Goal: Task Accomplishment & Management: Complete application form

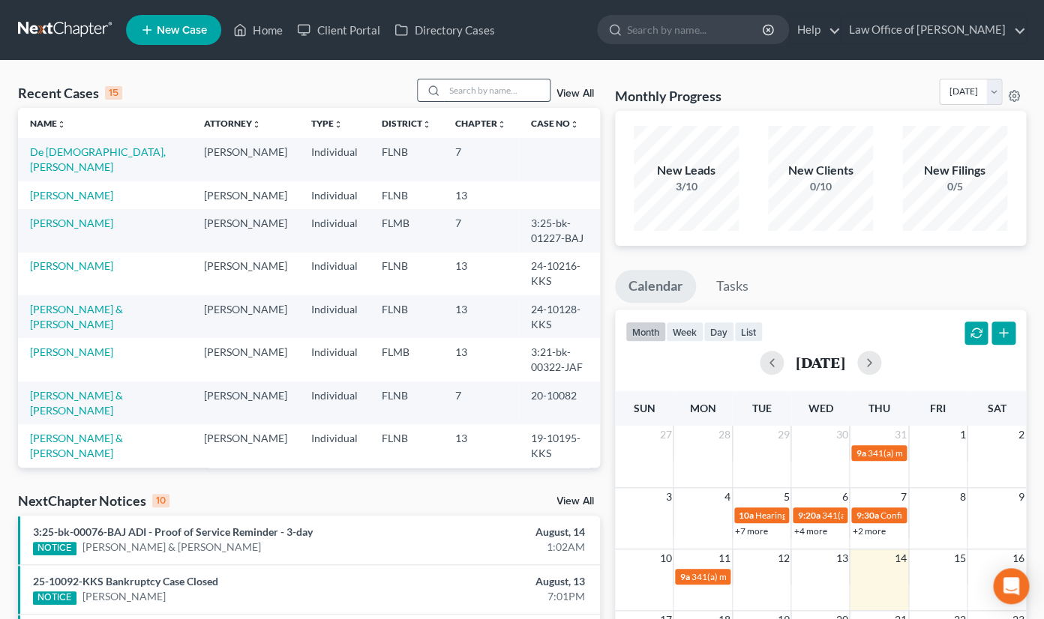
click at [499, 97] on input "search" at bounding box center [497, 90] width 105 height 22
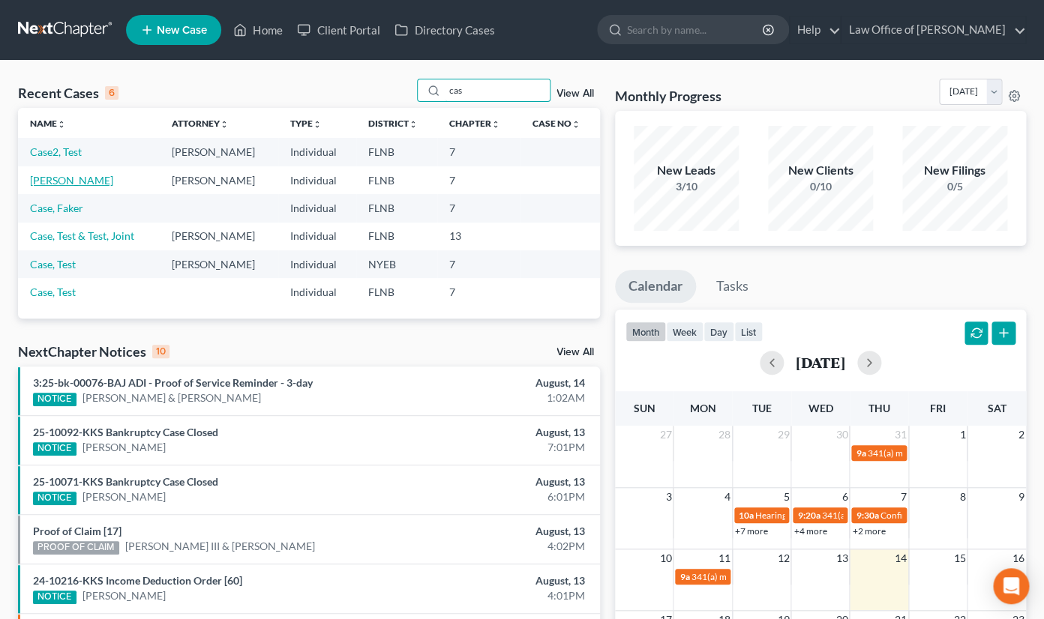
type input "cas"
click at [78, 186] on link "[PERSON_NAME]" at bounding box center [71, 180] width 83 height 13
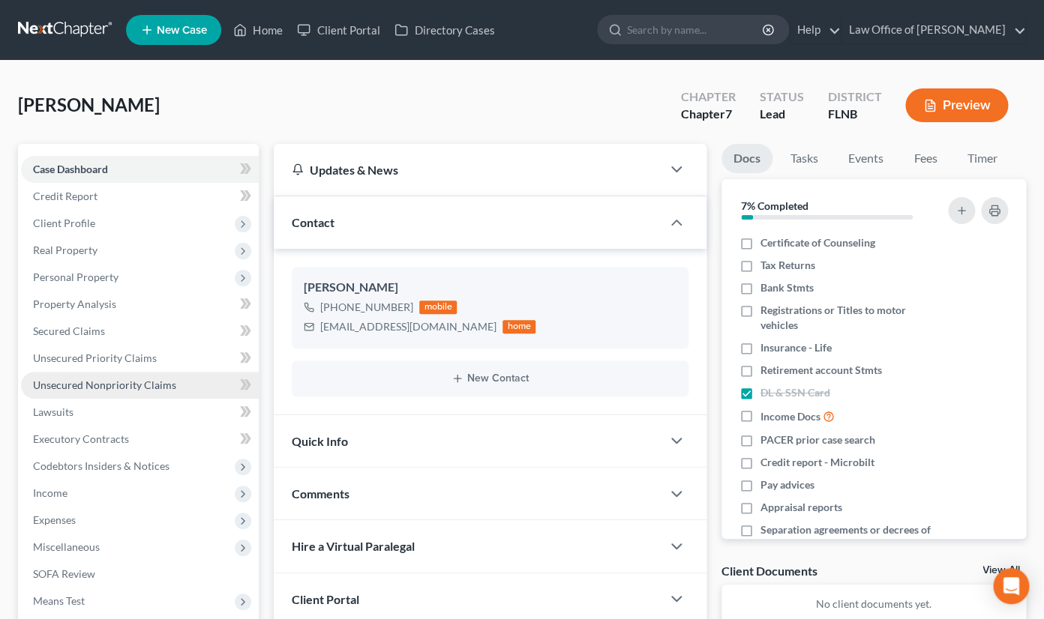
click at [96, 393] on link "Unsecured Nonpriority Claims" at bounding box center [140, 385] width 238 height 27
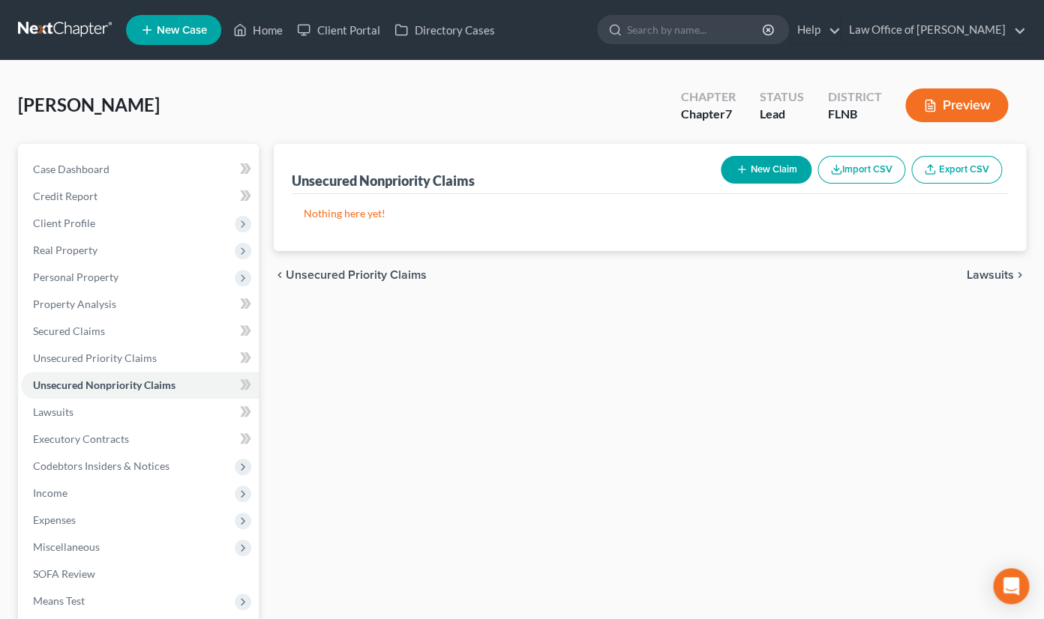
click at [742, 167] on line "button" at bounding box center [742, 169] width 0 height 7
select select "0"
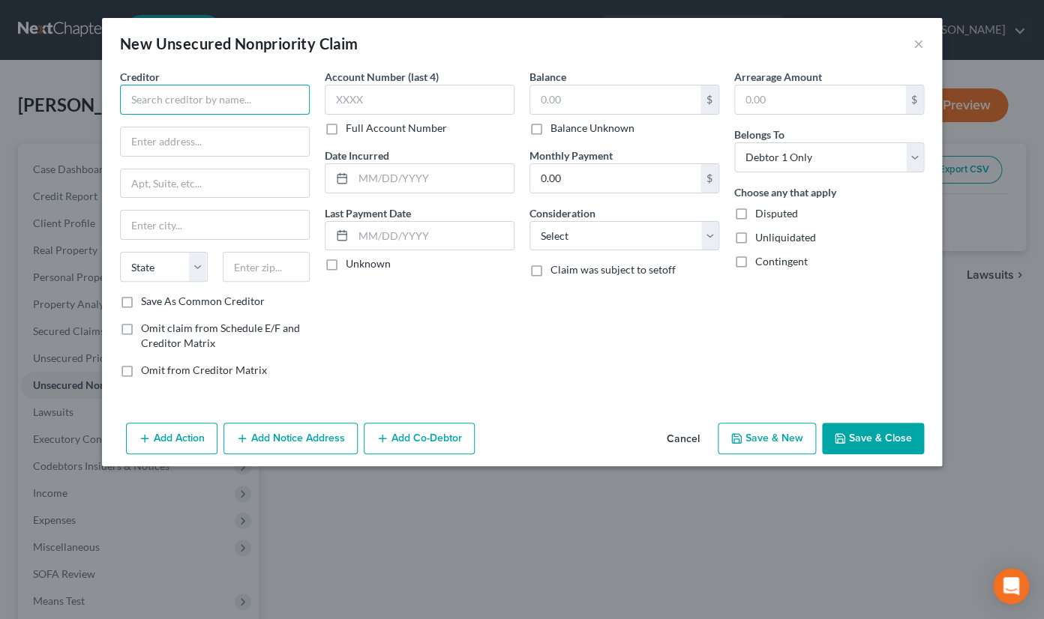
click at [265, 106] on input "text" at bounding box center [215, 100] width 190 height 30
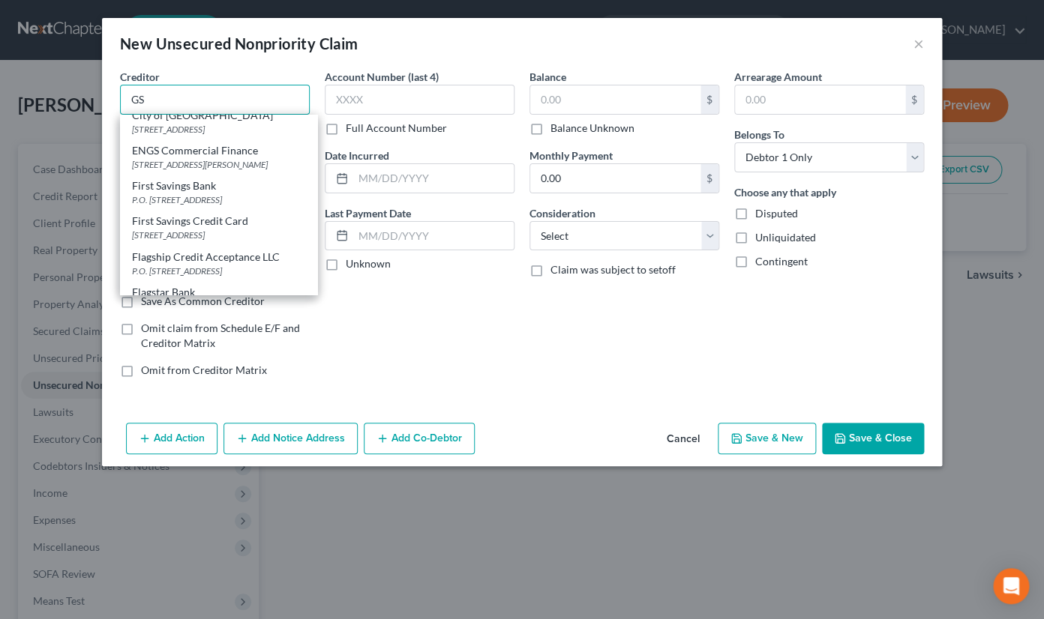
scroll to position [371, 0]
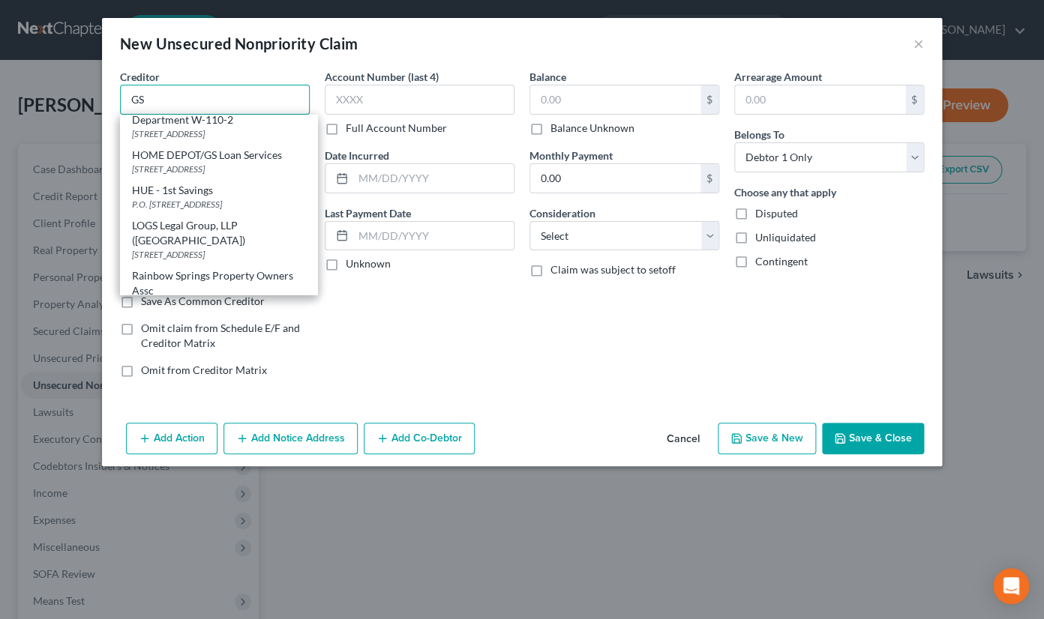
drag, startPoint x: 155, startPoint y: 100, endPoint x: 120, endPoint y: 96, distance: 35.5
click at [120, 96] on input "GS" at bounding box center [215, 100] width 190 height 30
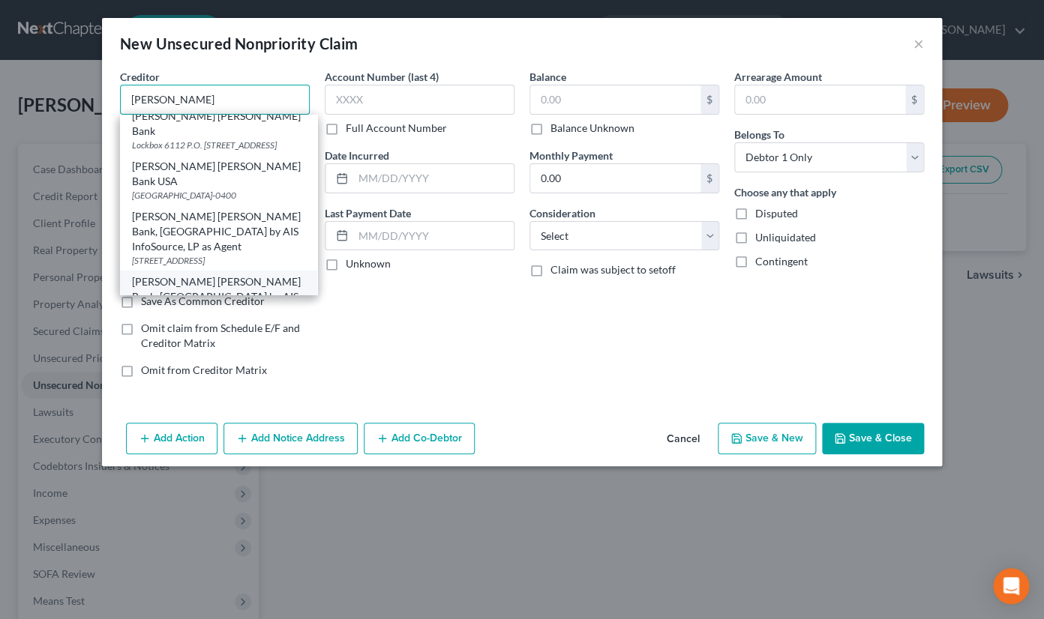
scroll to position [0, 0]
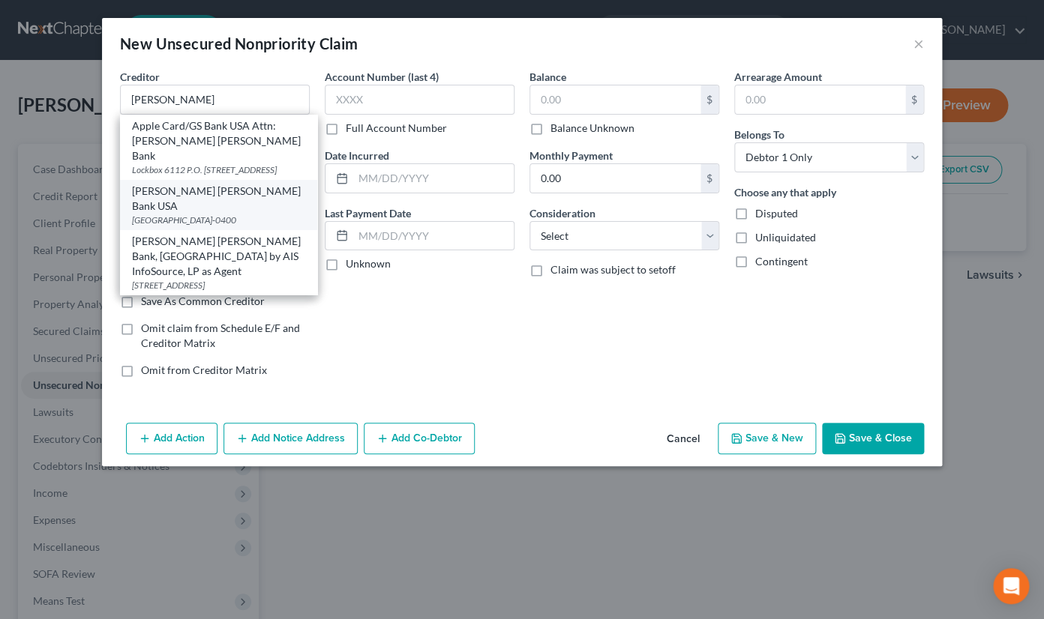
click at [186, 194] on div "[PERSON_NAME] [PERSON_NAME] Bank USA" at bounding box center [218, 199] width 173 height 30
type input "[PERSON_NAME] [PERSON_NAME] Bank USA"
type input "PO Box 45400"
type input "[GEOGRAPHIC_DATA]"
select select "46"
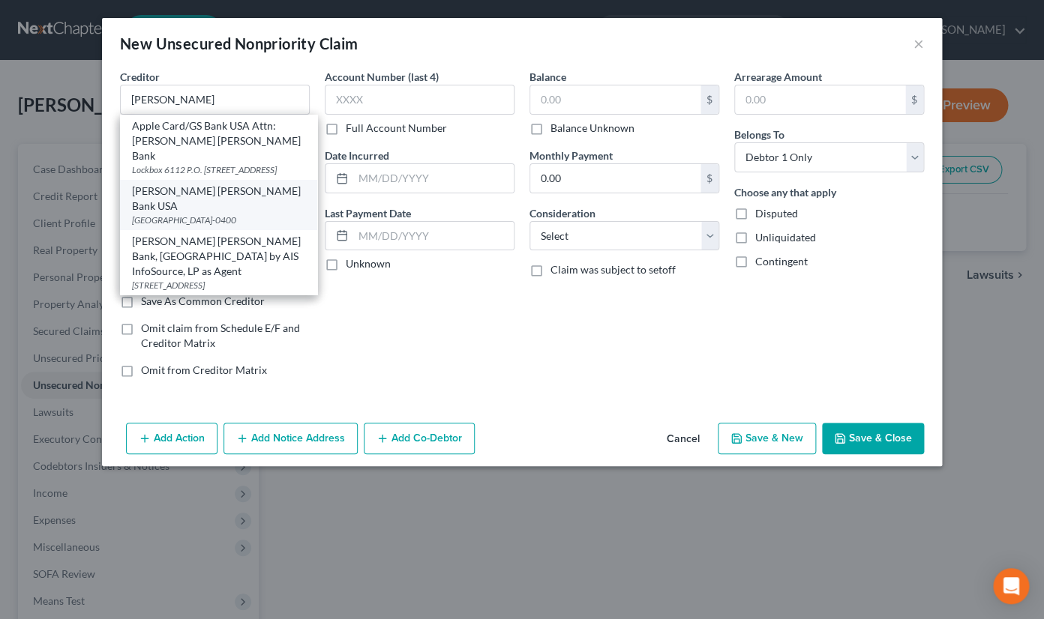
type input "84145-0400"
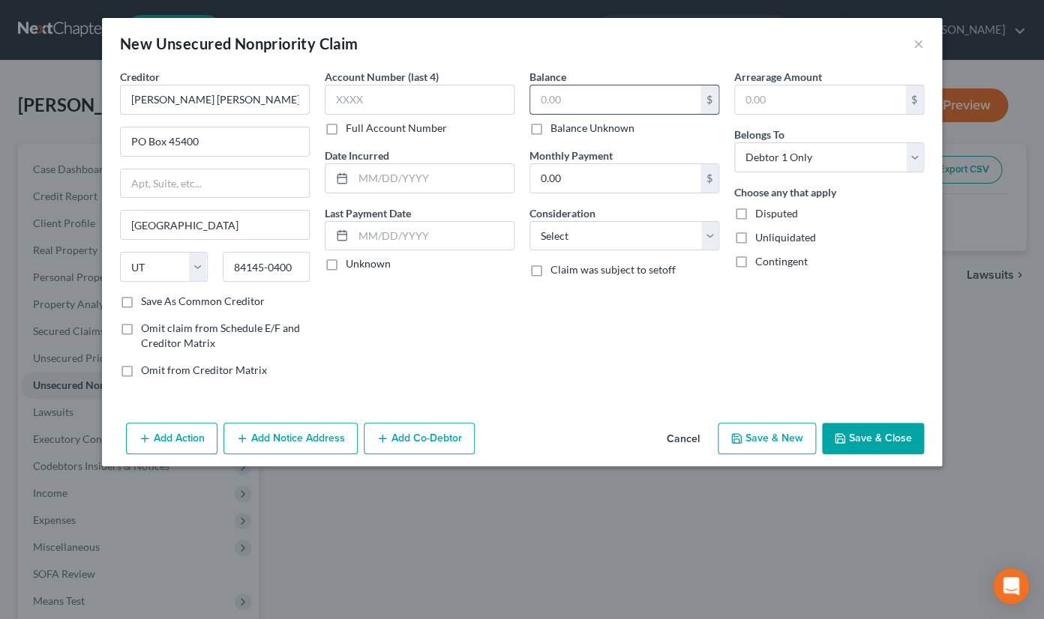
click at [565, 96] on input "text" at bounding box center [615, 99] width 170 height 28
type input "17,754.10"
select select "10"
click option "Monies Loaned / Advanced" at bounding box center [0, 0] width 0 height 0
click at [319, 440] on button "Add Notice Address" at bounding box center [290, 438] width 134 height 31
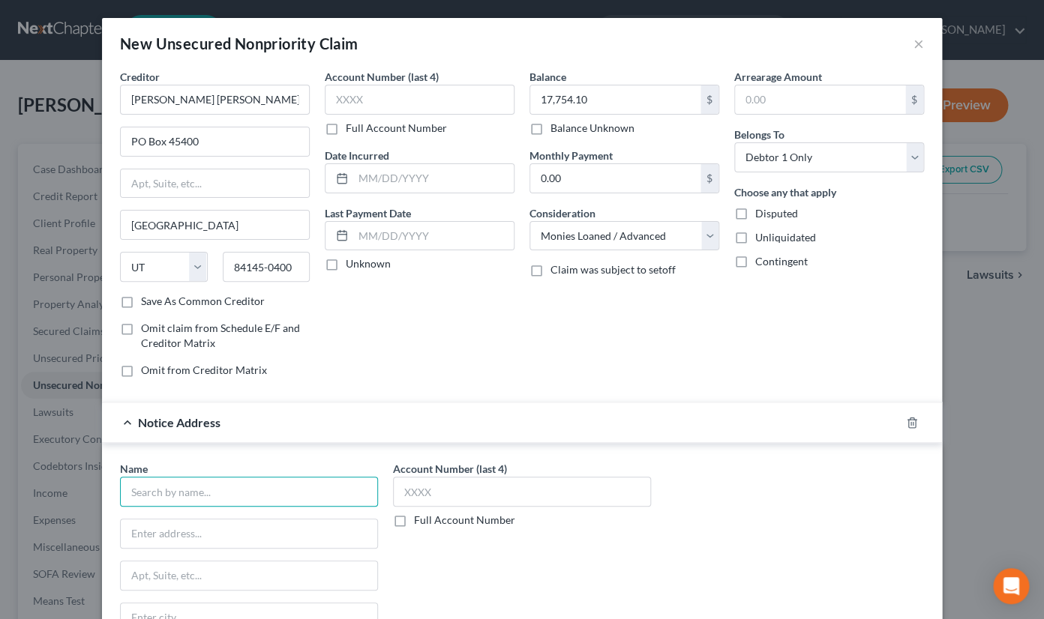
click at [275, 493] on input "text" at bounding box center [249, 492] width 258 height 30
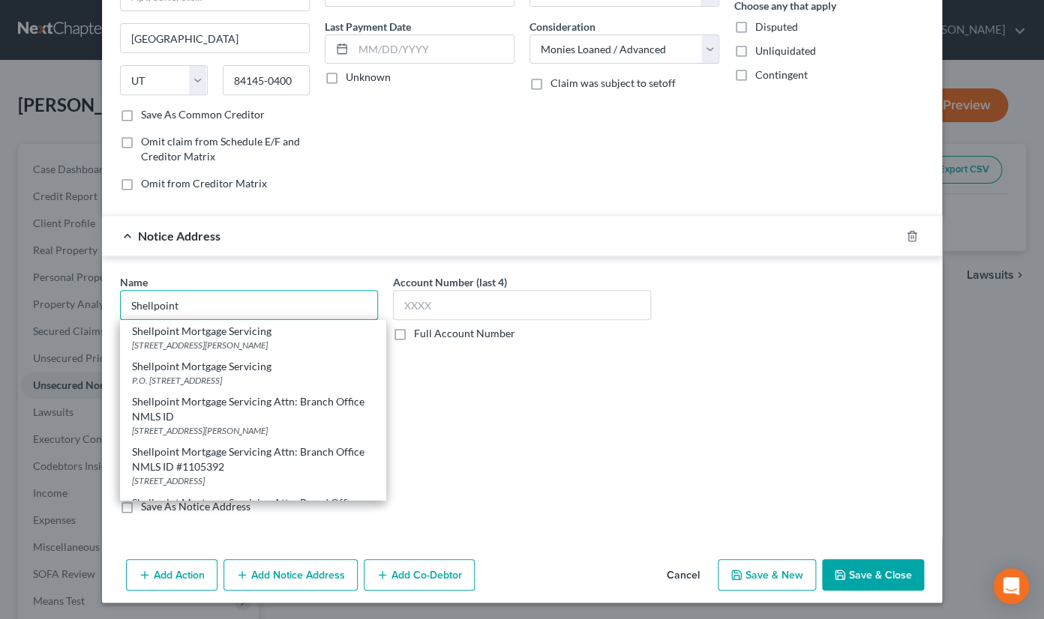
scroll to position [105, 0]
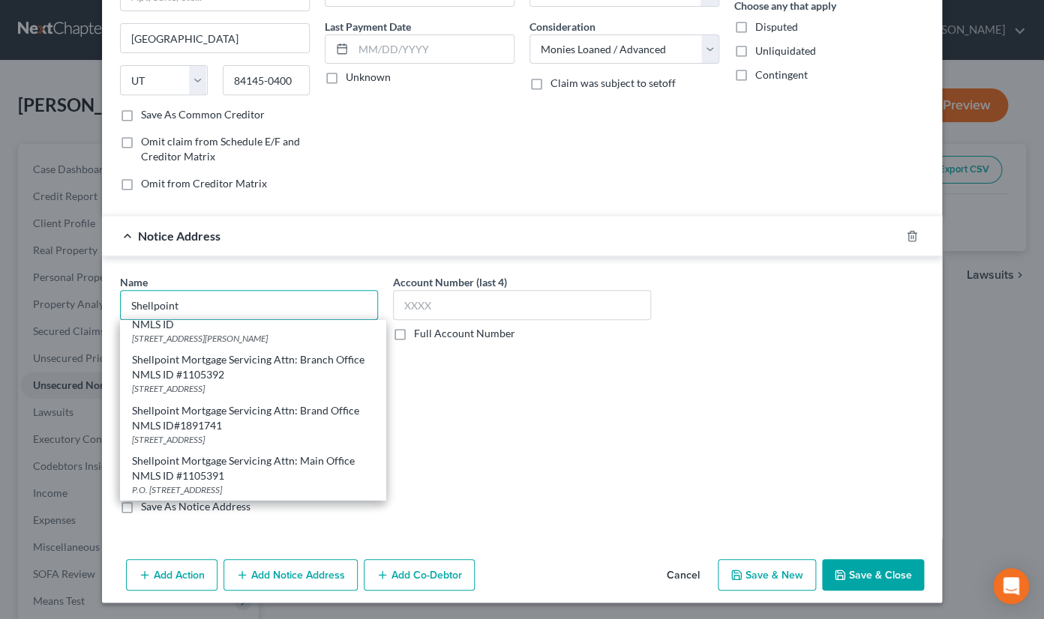
click at [271, 292] on input "Shellpoint" at bounding box center [249, 305] width 258 height 30
type input "Shellpoint Mortgage Servicing Attn: Branch Office NMLS ID"
type input "[STREET_ADDRESS][PERSON_NAME]"
type input "Suite A"
type input "Tempe"
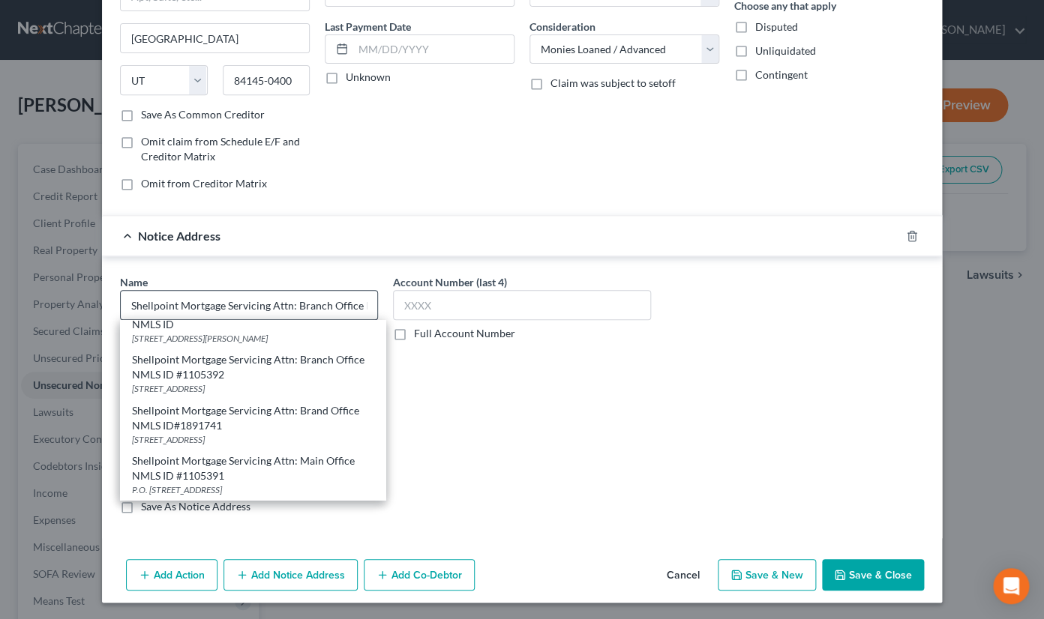
select select "3"
type input "85284"
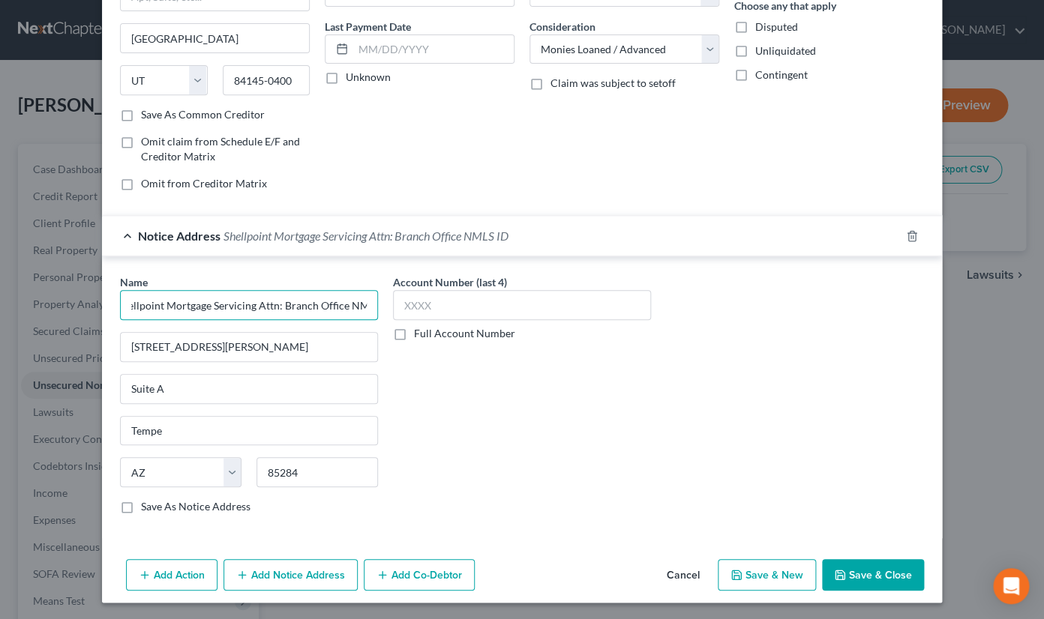
scroll to position [0, 36]
drag, startPoint x: 180, startPoint y: 310, endPoint x: 370, endPoint y: 318, distance: 190.6
click at [370, 318] on input "Shellpoint Mortgage Servicing Attn: Branch Office NMLS ID" at bounding box center [249, 305] width 258 height 30
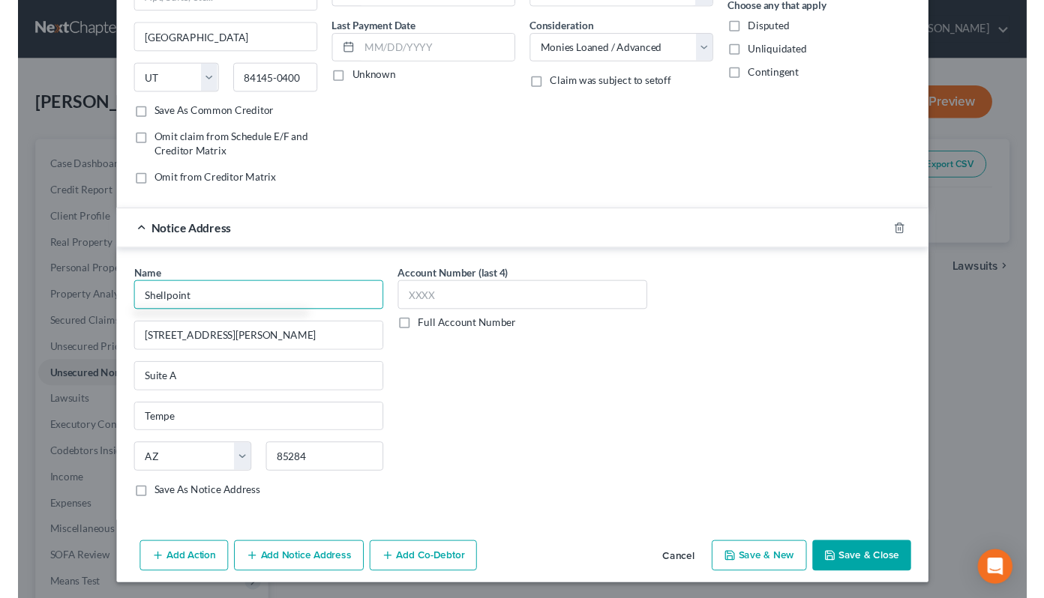
scroll to position [0, 0]
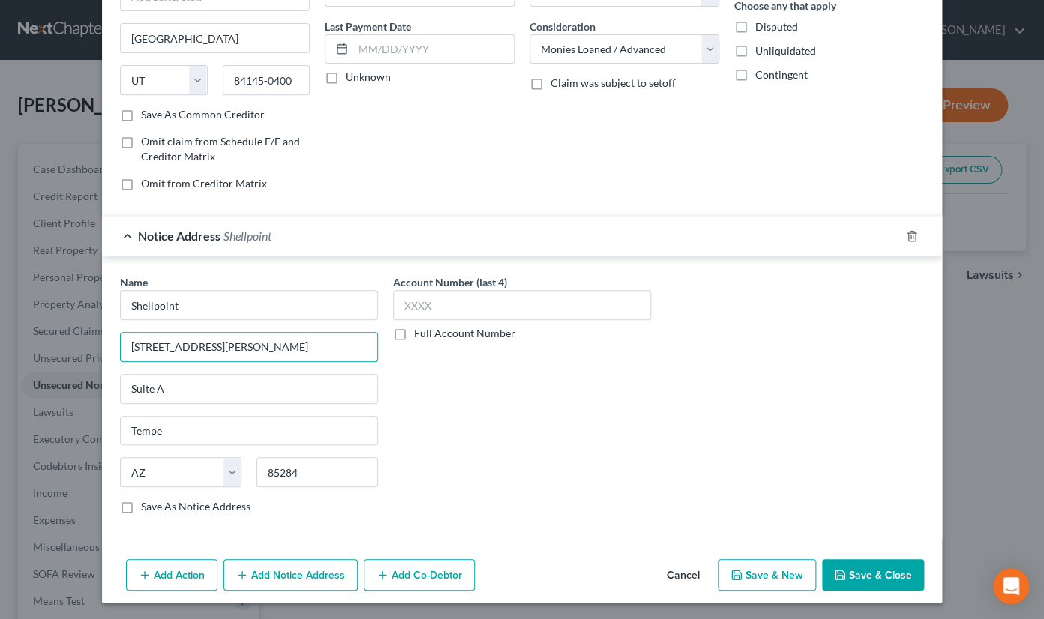
type input "Shellpoint"
type input "[STREET_ADDRESS]"
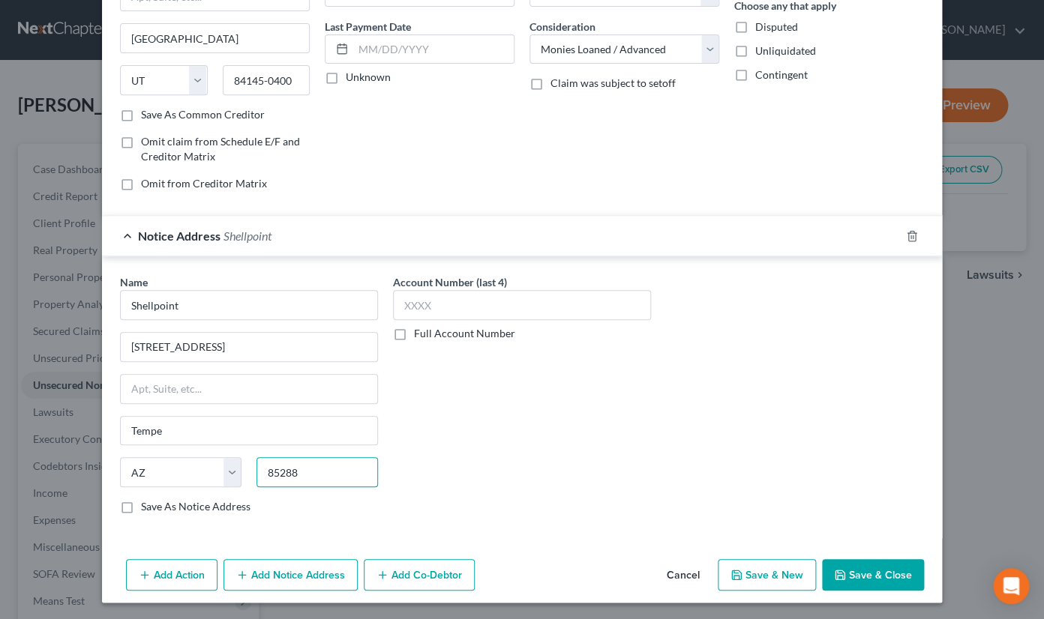
type input "85288"
click at [857, 571] on button "Save & Close" at bounding box center [873, 574] width 102 height 31
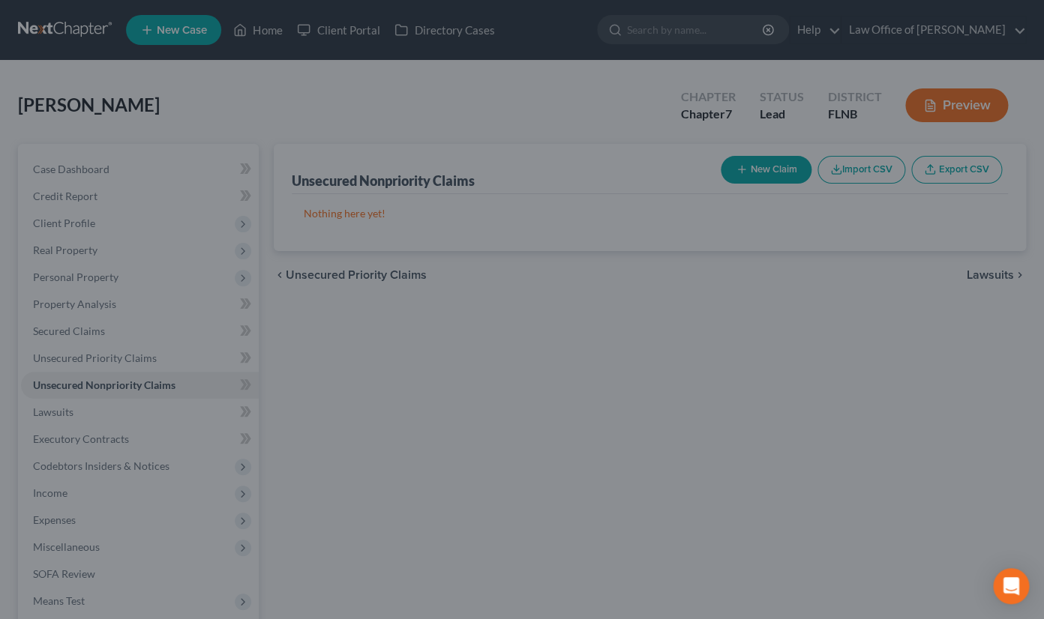
type input "Scottsdale"
